Goal: Find specific page/section: Find specific page/section

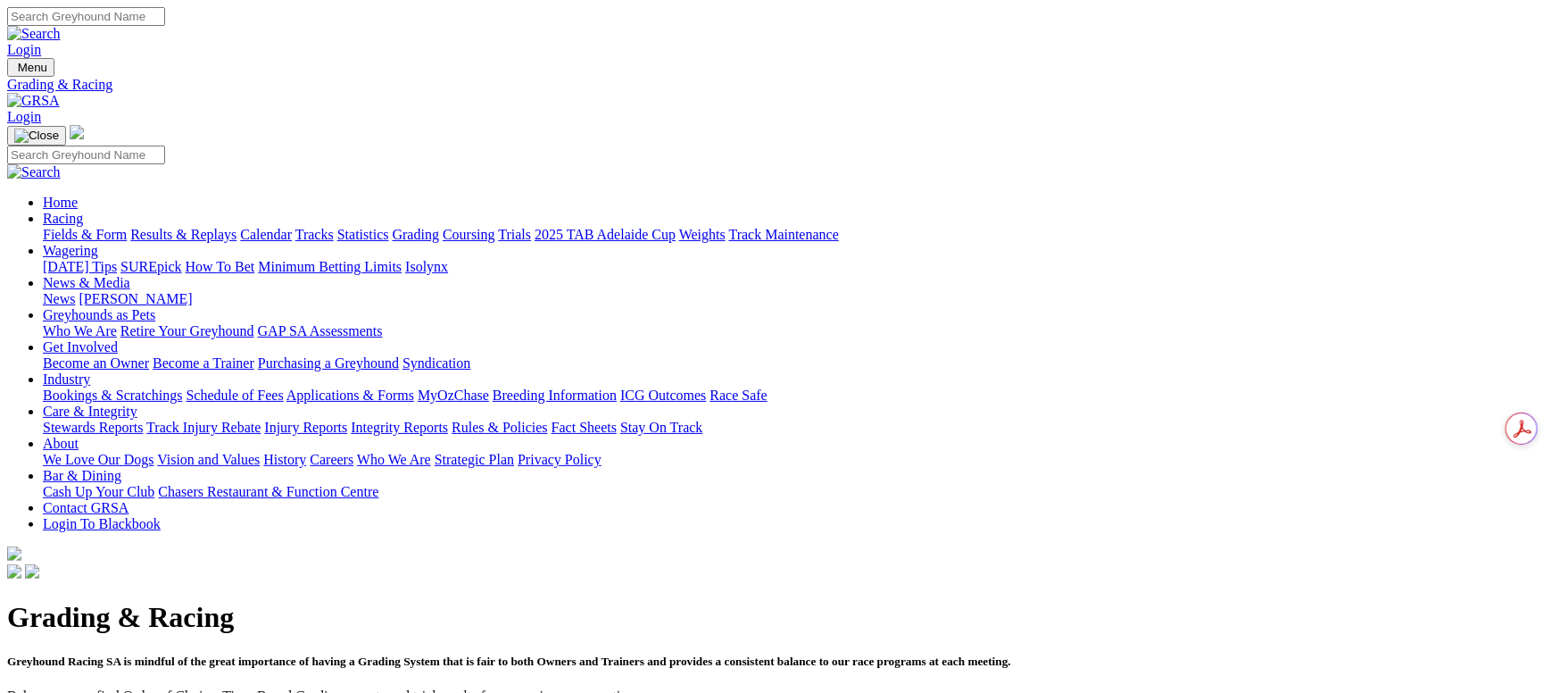
click at [127, 227] on link "Fields & Form" at bounding box center [84, 234] width 83 height 15
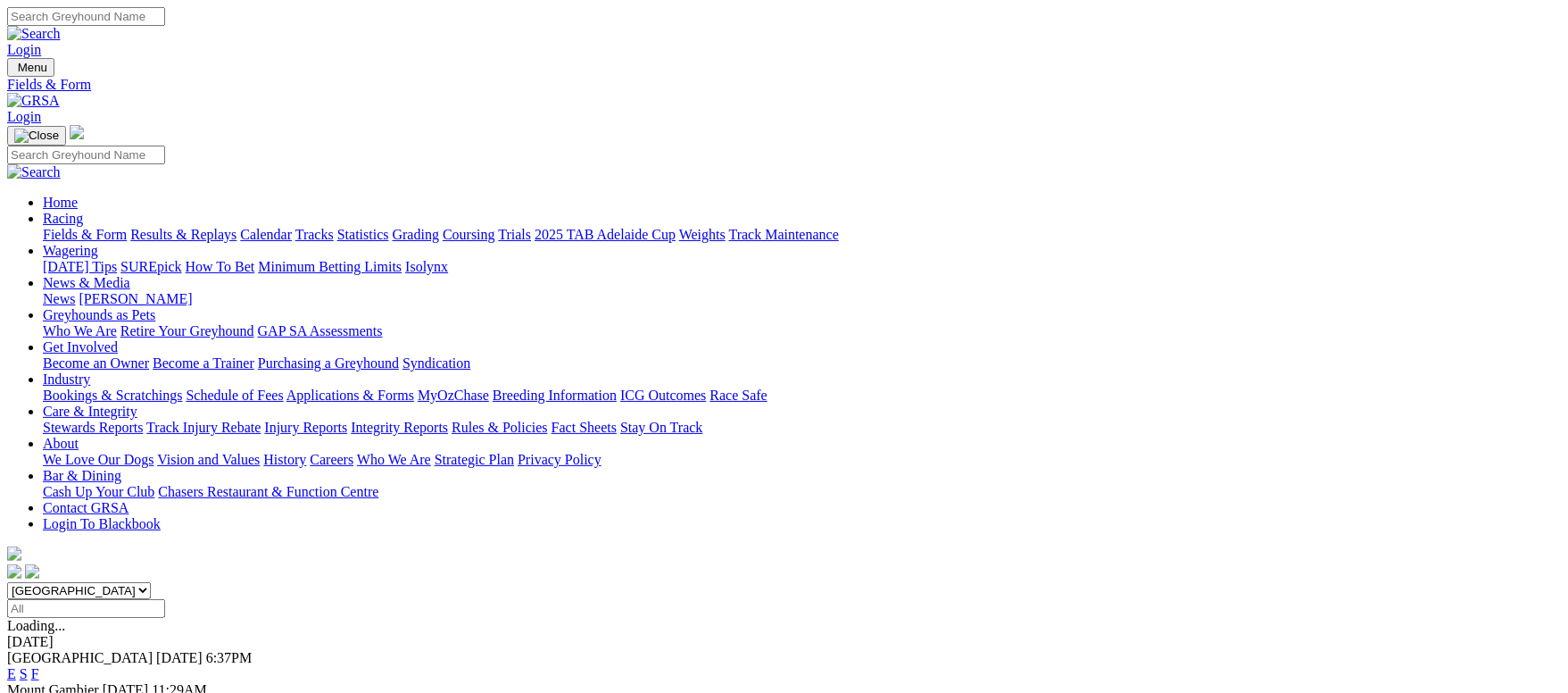
click at [39, 666] on link "F" at bounding box center [35, 673] width 8 height 15
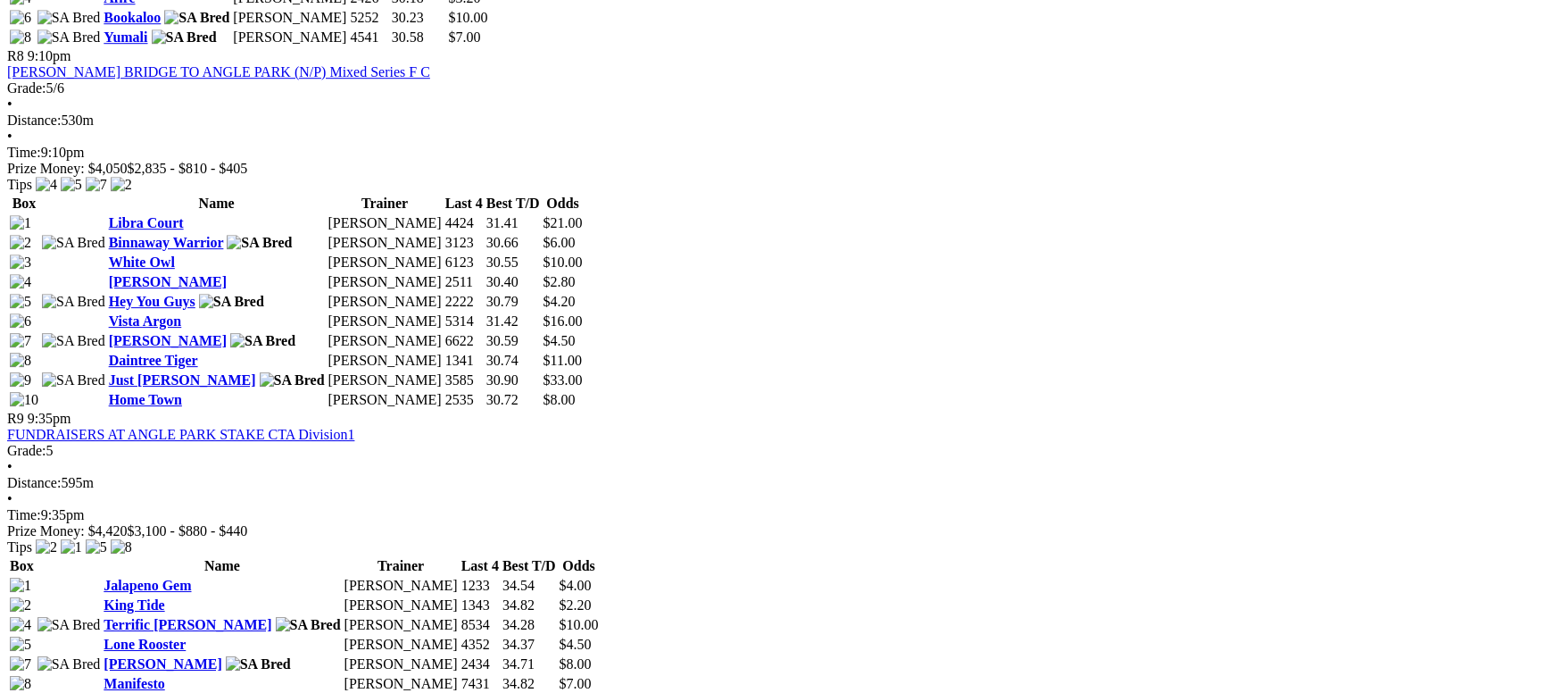
scroll to position [3080, 0]
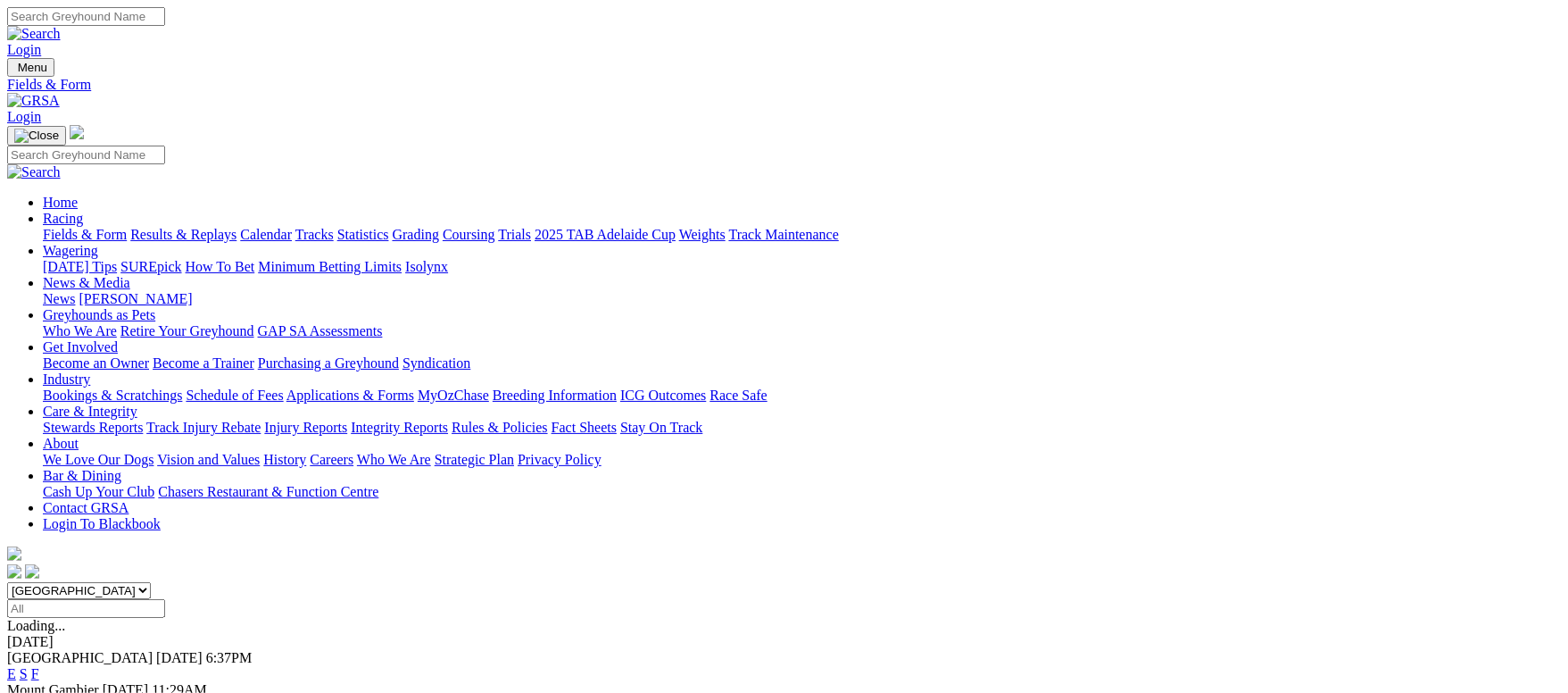
click at [39, 692] on link "F" at bounding box center [35, 706] width 8 height 15
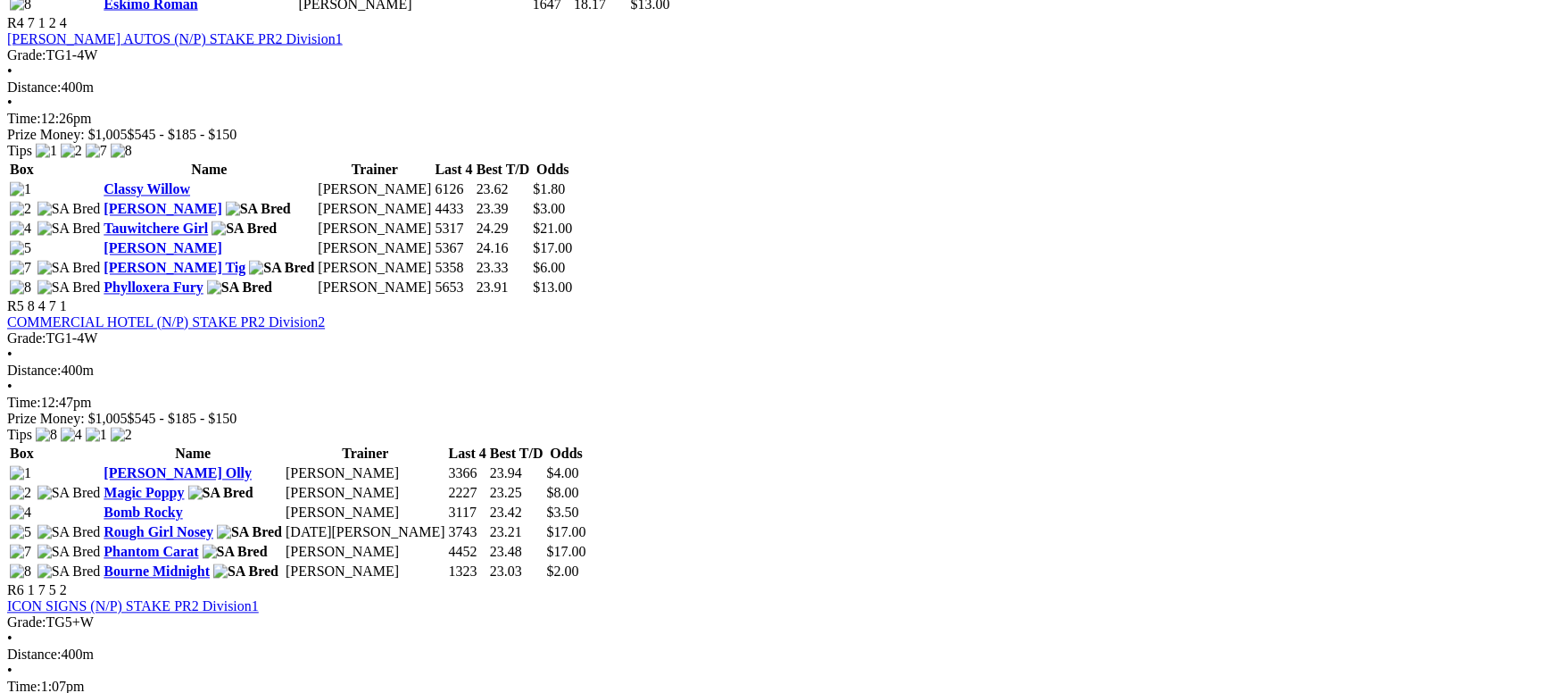
scroll to position [2143, 0]
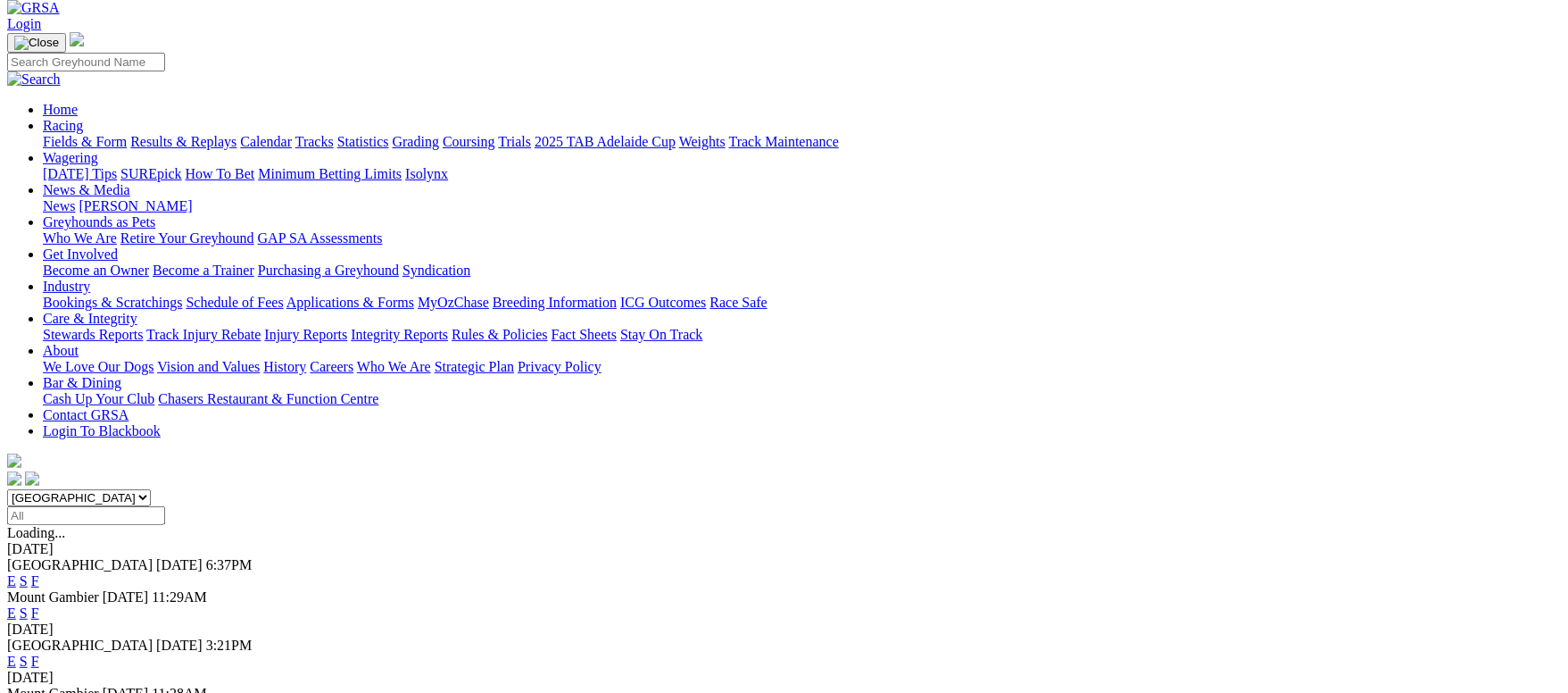
scroll to position [134, 0]
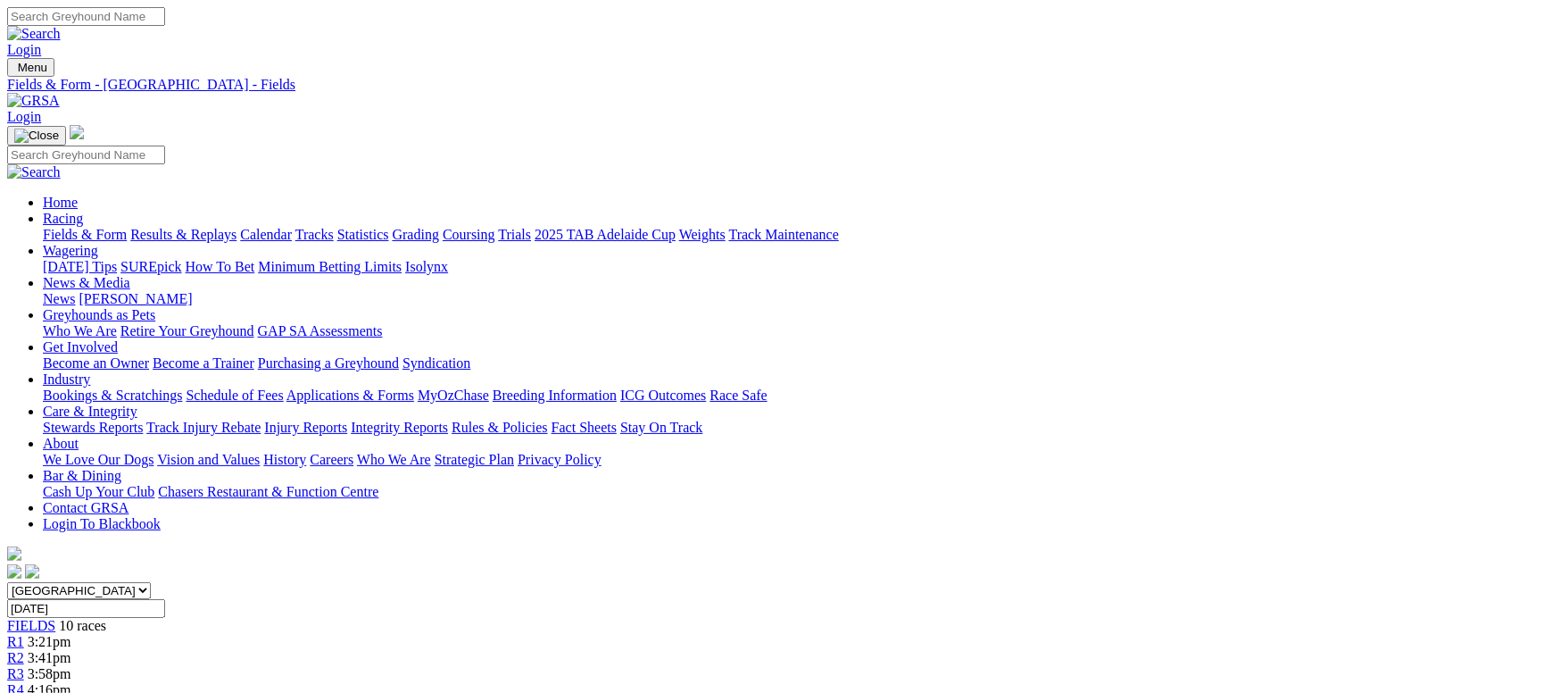
click at [127, 227] on link "Fields & Form" at bounding box center [84, 234] width 83 height 15
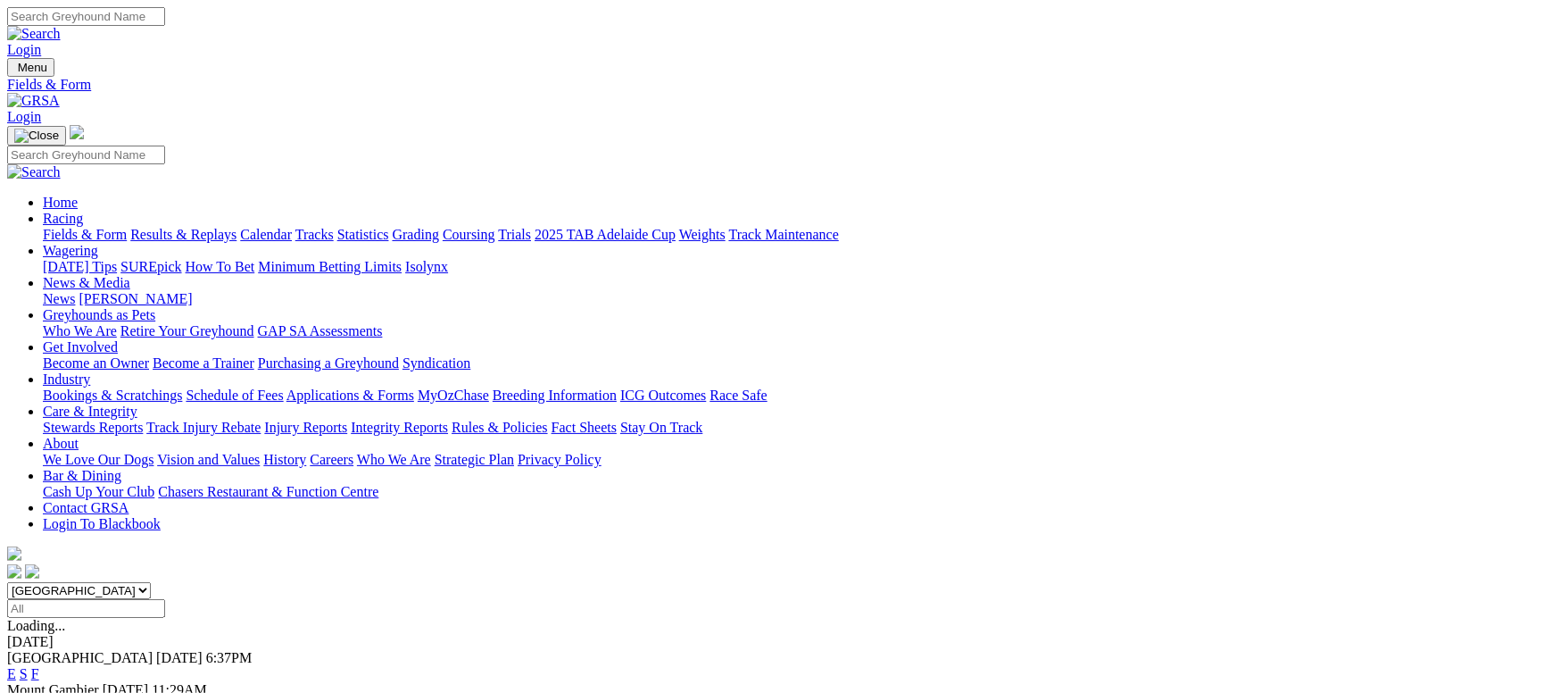
click at [495, 227] on link "Coursing" at bounding box center [469, 234] width 52 height 15
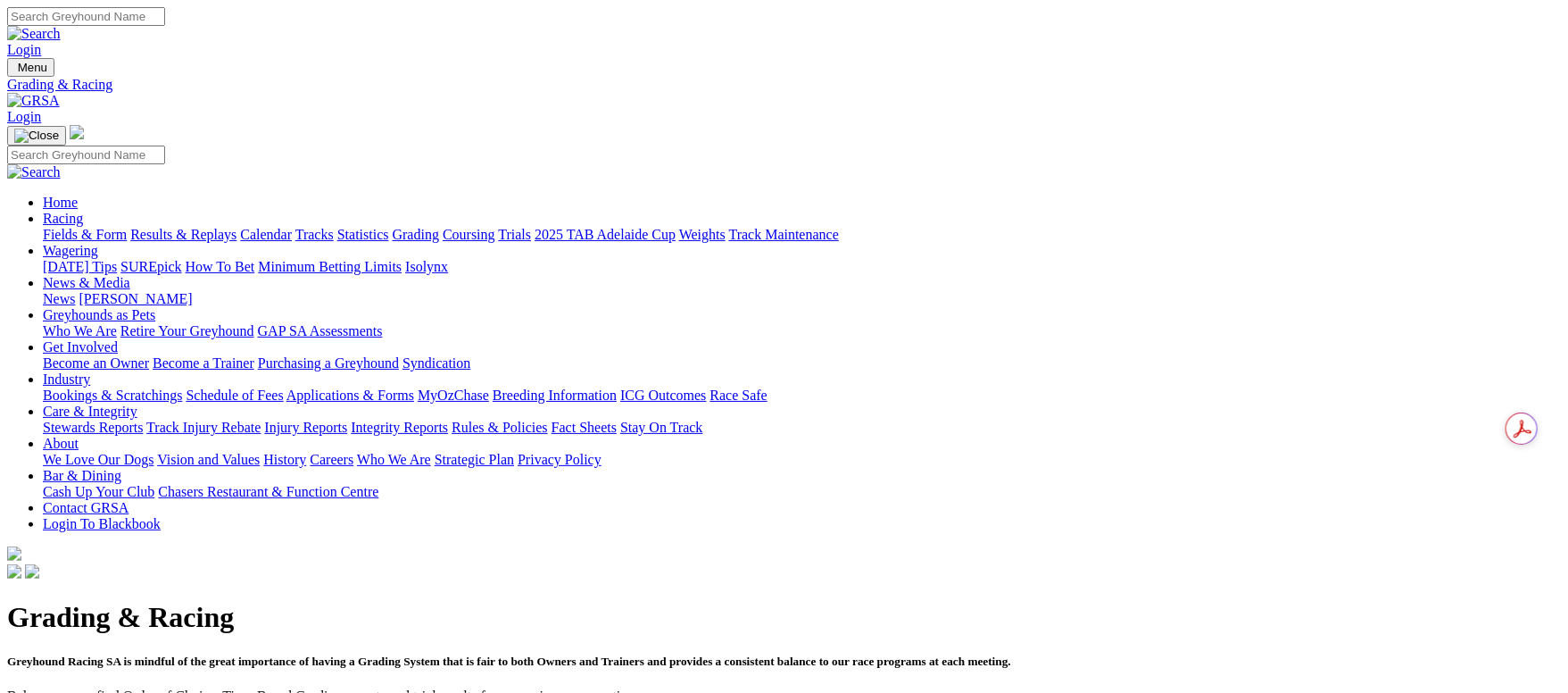
click at [127, 227] on link "Fields & Form" at bounding box center [84, 234] width 83 height 15
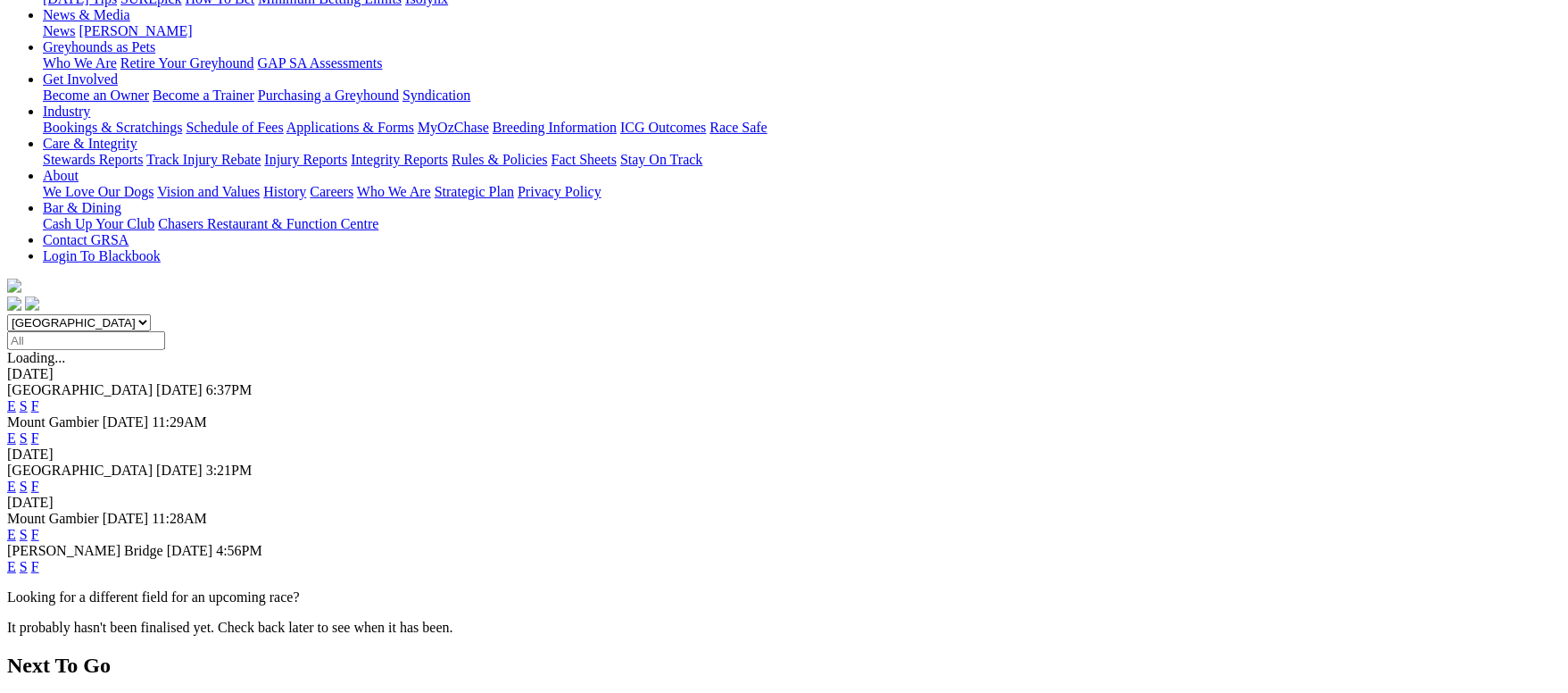
scroll to position [134, 0]
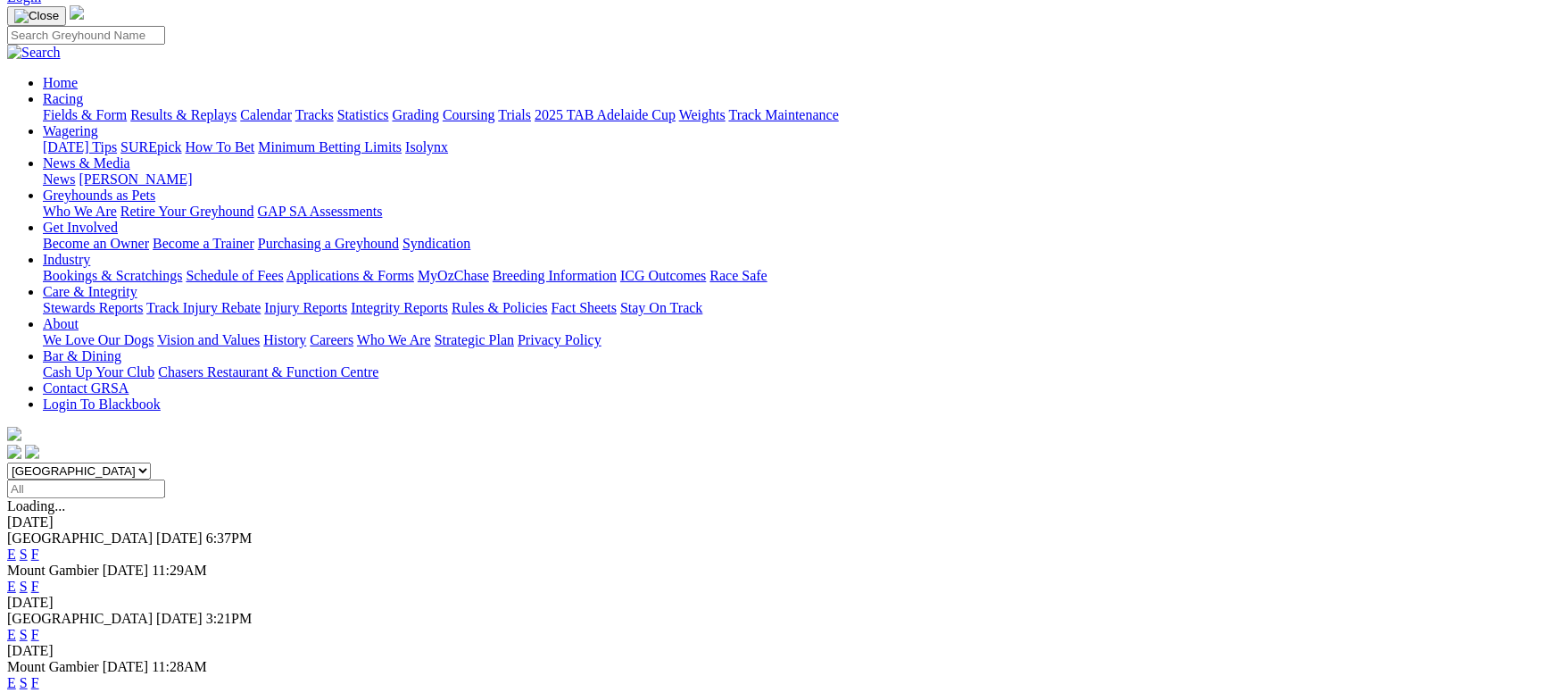
scroll to position [268, 0]
